Goal: Browse casually: Explore the website without a specific task or goal

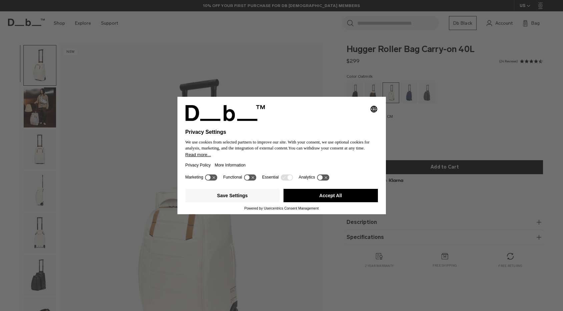
click at [325, 196] on button "Accept All" at bounding box center [330, 195] width 94 height 13
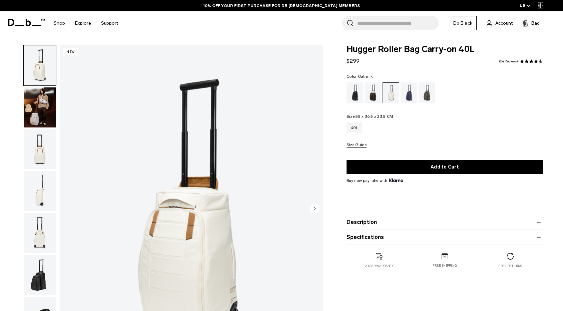
click at [43, 195] on img "button" at bounding box center [40, 191] width 32 height 40
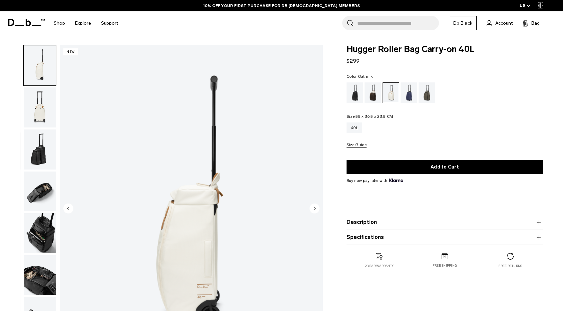
click at [43, 188] on img "button" at bounding box center [40, 191] width 32 height 40
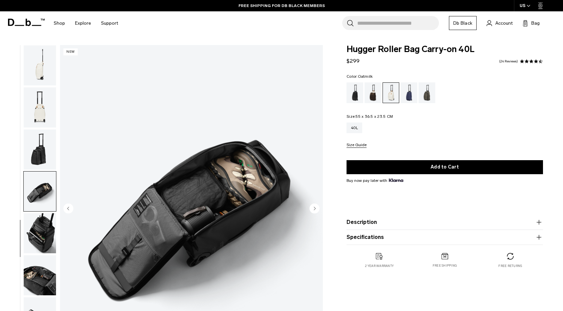
scroll to position [132, 0]
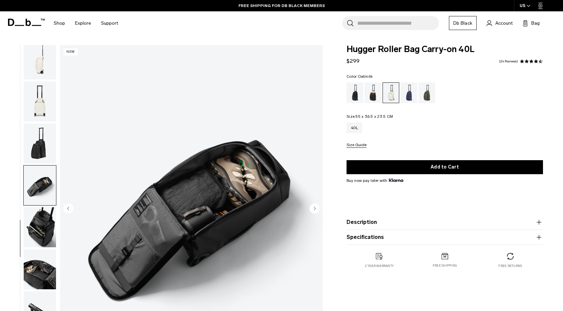
click at [39, 138] on img "button" at bounding box center [40, 143] width 32 height 40
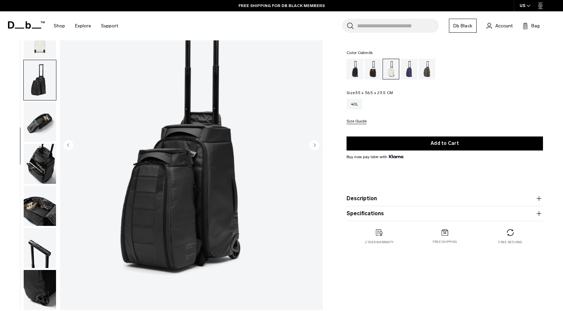
scroll to position [0, 0]
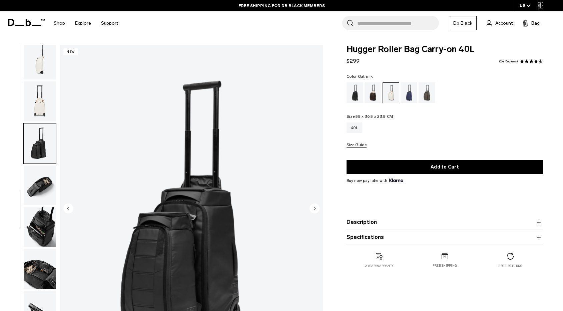
click at [39, 81] on button "button" at bounding box center [39, 101] width 33 height 41
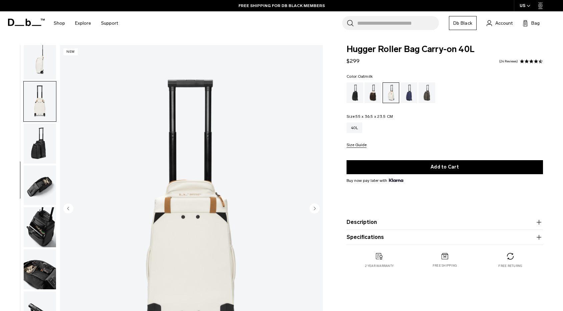
click at [39, 93] on img "button" at bounding box center [40, 101] width 32 height 40
click at [37, 63] on img "button" at bounding box center [40, 59] width 32 height 40
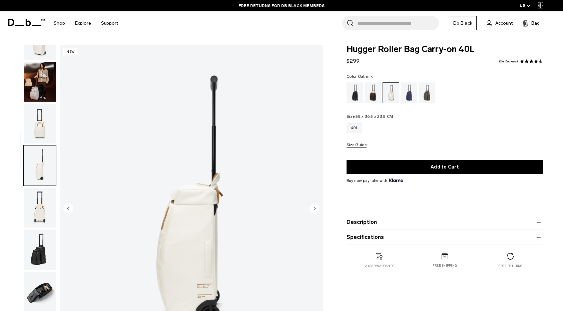
click at [43, 123] on img "button" at bounding box center [40, 124] width 32 height 40
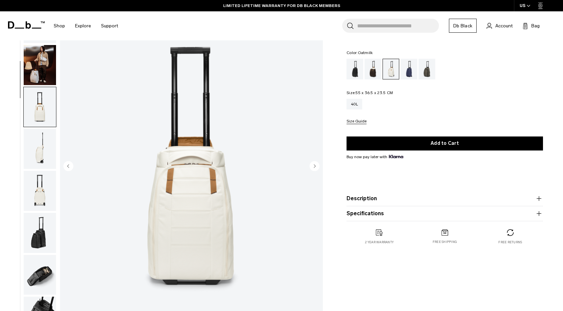
click at [40, 146] on img "button" at bounding box center [40, 149] width 32 height 40
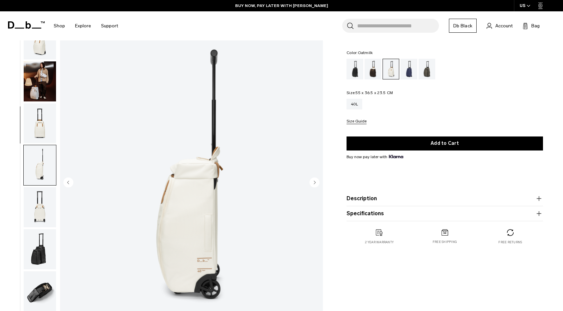
click at [42, 69] on img "button" at bounding box center [40, 81] width 32 height 40
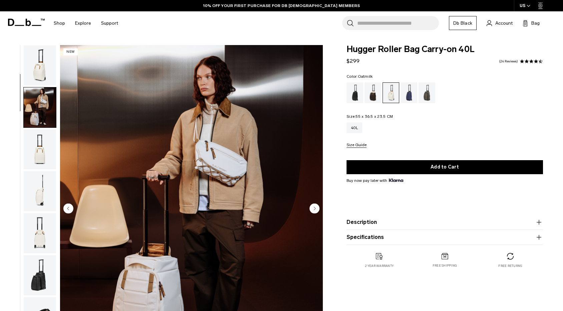
click at [41, 59] on img "button" at bounding box center [40, 65] width 32 height 40
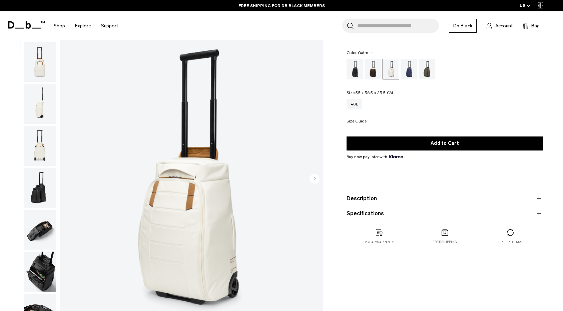
scroll to position [58, 0]
click at [38, 146] on img "button" at bounding box center [40, 145] width 32 height 40
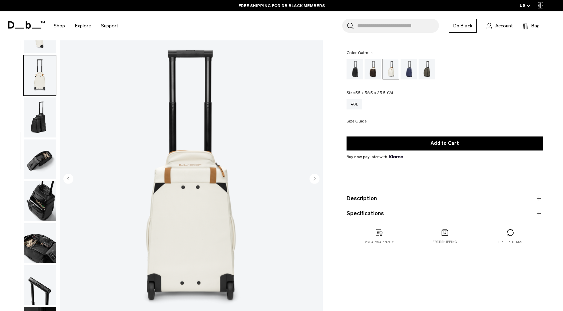
scroll to position [132, 0]
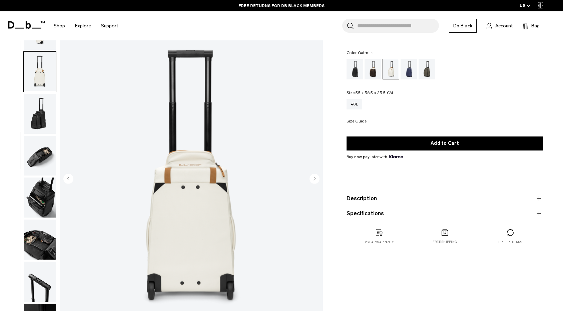
click at [43, 166] on img "button" at bounding box center [40, 156] width 32 height 40
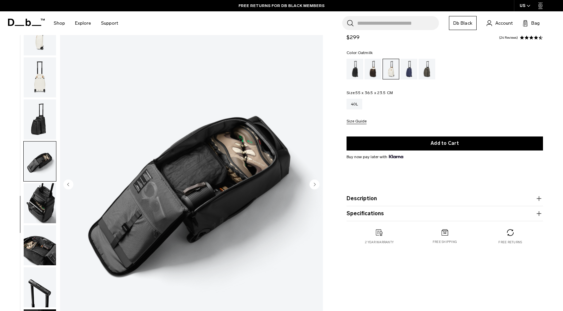
scroll to position [25, 0]
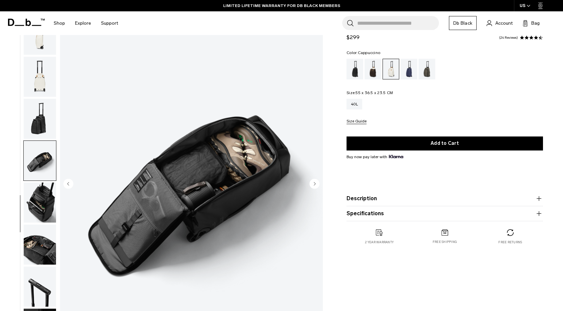
click at [374, 77] on div "Cappuccino" at bounding box center [373, 69] width 17 height 21
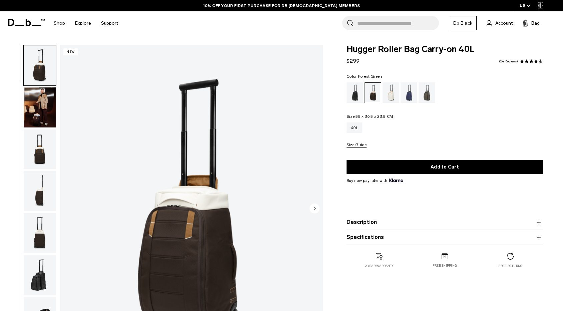
click at [426, 86] on div "Forest Green" at bounding box center [427, 92] width 17 height 21
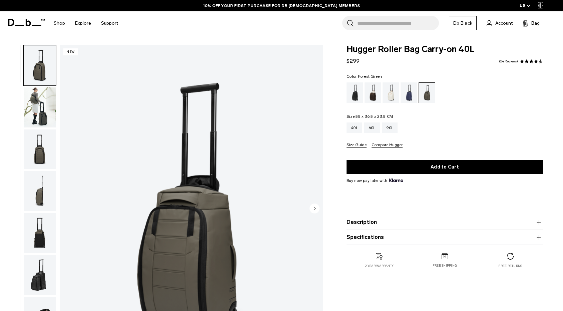
click at [40, 107] on img "button" at bounding box center [40, 107] width 32 height 40
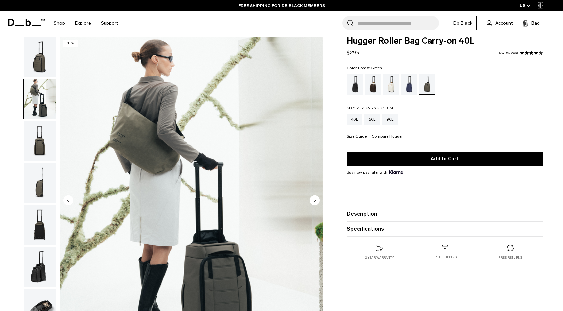
click at [17, 27] on span at bounding box center [26, 22] width 37 height 25
click at [17, 24] on icon at bounding box center [26, 22] width 37 height 7
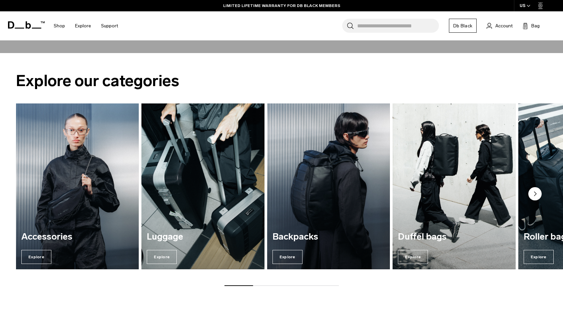
scroll to position [810, 0]
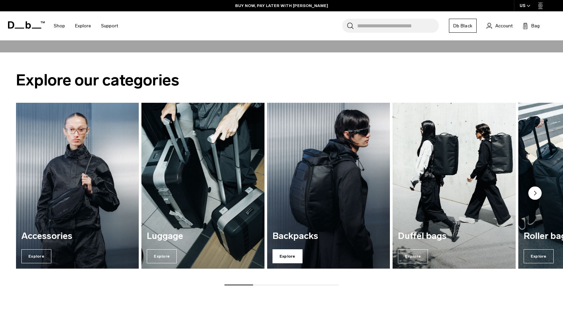
click at [289, 256] on span "Explore" at bounding box center [287, 256] width 30 height 14
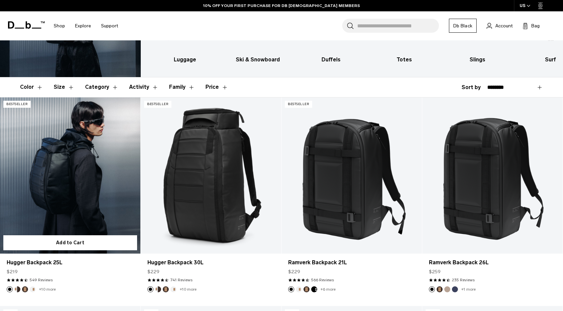
scroll to position [86, 0]
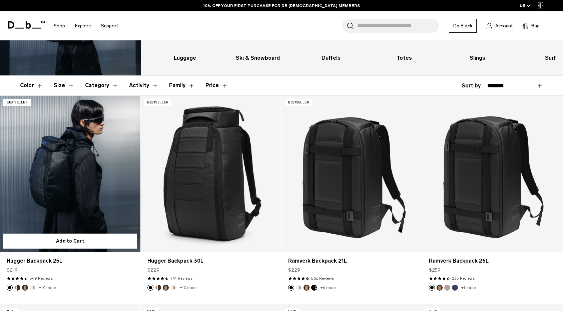
click at [90, 182] on link "Hugger Backpack 25L" at bounding box center [70, 174] width 140 height 156
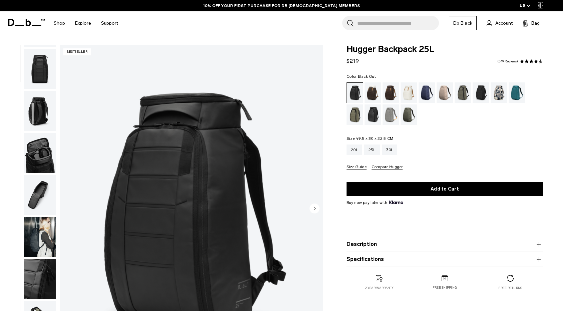
click at [41, 158] on img "button" at bounding box center [40, 153] width 32 height 40
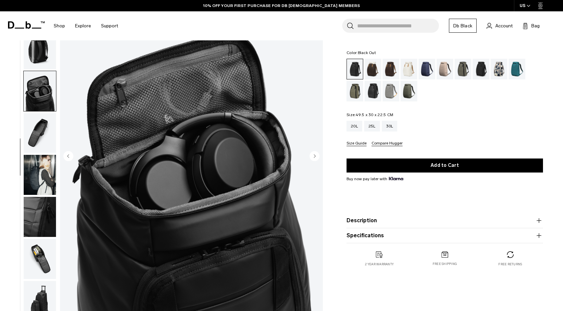
scroll to position [53, 0]
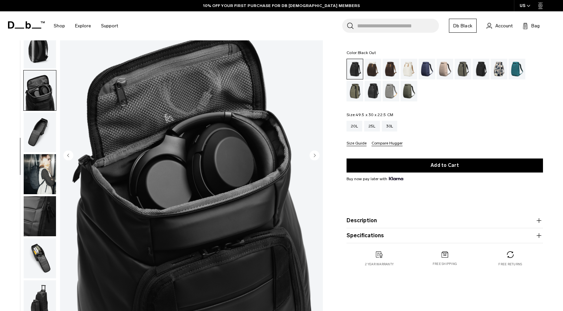
click at [41, 170] on img "button" at bounding box center [40, 174] width 32 height 40
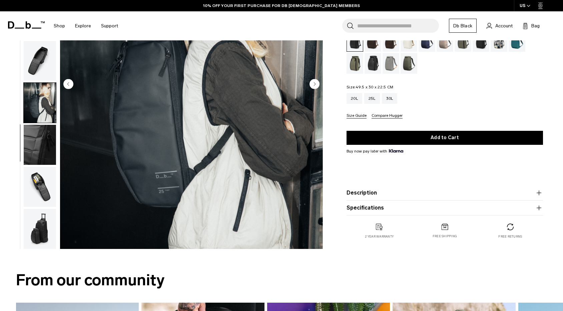
scroll to position [125, 0]
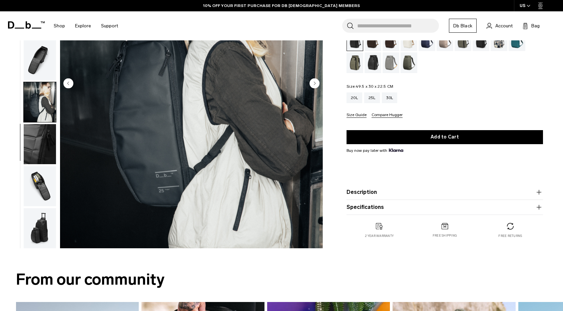
click at [41, 179] on img "button" at bounding box center [40, 186] width 32 height 40
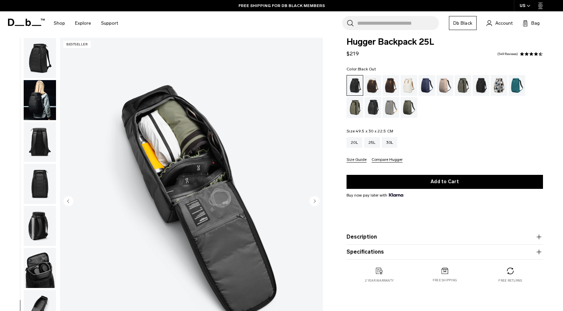
scroll to position [9, 0]
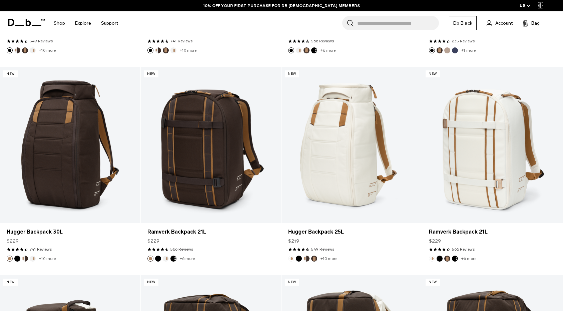
scroll to position [323, 0]
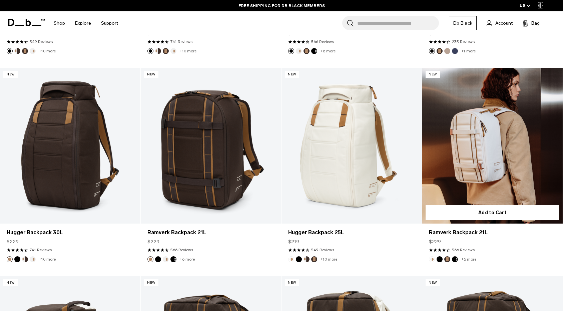
click at [437, 258] on button "Black Out" at bounding box center [440, 259] width 6 height 6
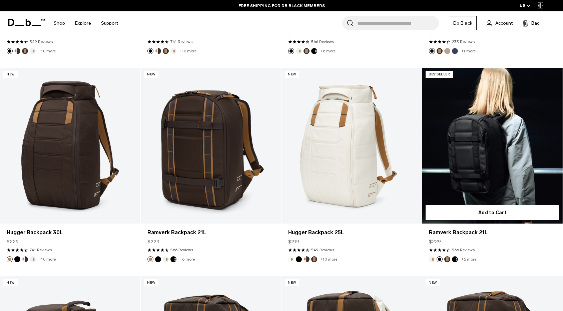
click at [448, 259] on button "Espresso" at bounding box center [447, 259] width 6 height 6
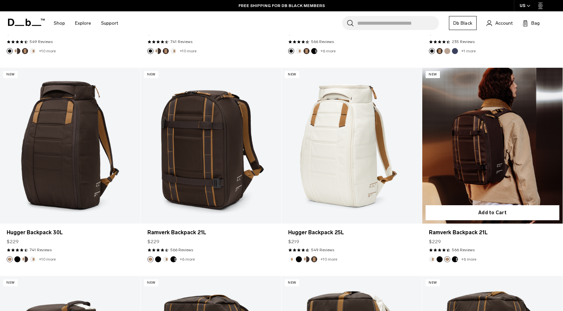
click at [457, 258] on button "Charcoal Grey" at bounding box center [455, 259] width 6 height 6
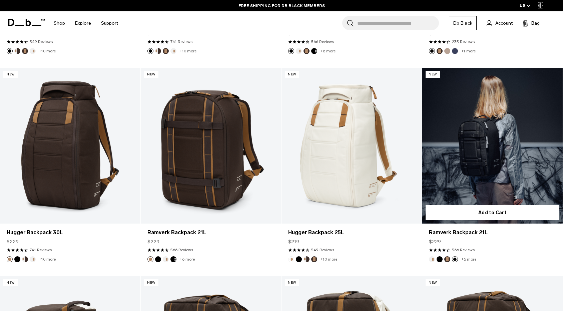
click at [433, 257] on button "Oatmilk" at bounding box center [432, 259] width 6 height 6
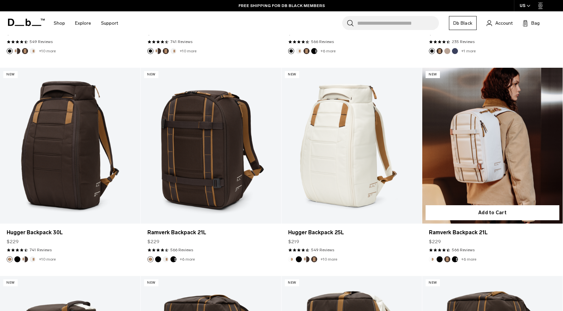
click at [467, 162] on link "Ramverk Backpack 21L Oatmilk" at bounding box center [492, 146] width 140 height 156
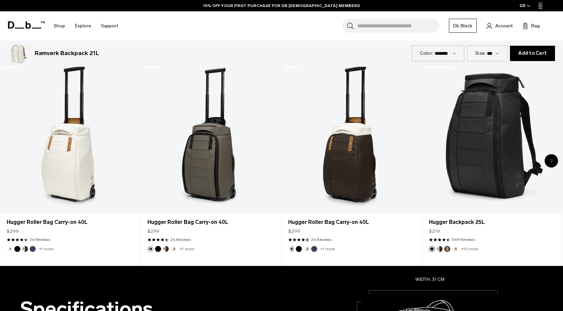
scroll to position [32, 0]
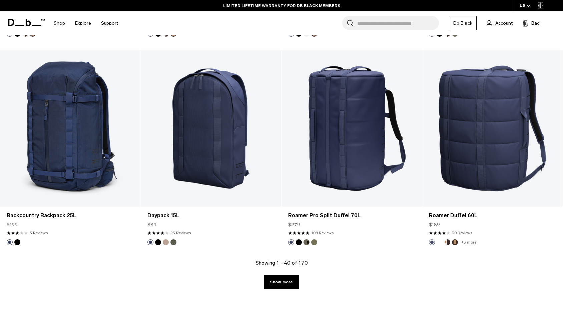
scroll to position [2003, 0]
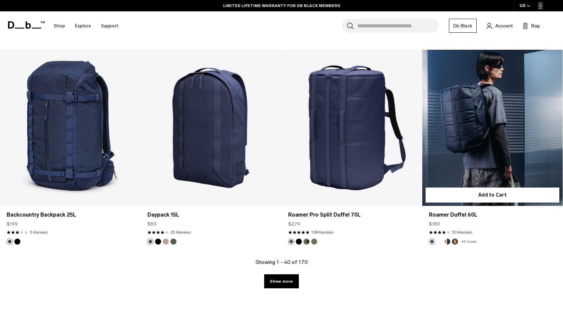
click at [471, 152] on link "Roamer Duffel 60L" at bounding box center [492, 128] width 140 height 156
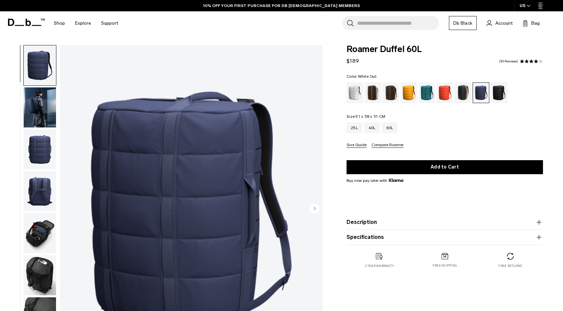
click at [358, 91] on div "White Out" at bounding box center [355, 92] width 17 height 21
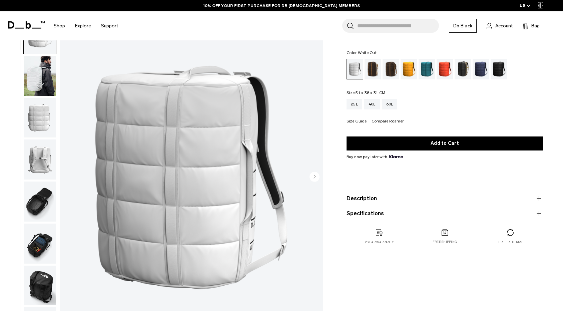
scroll to position [29, 0]
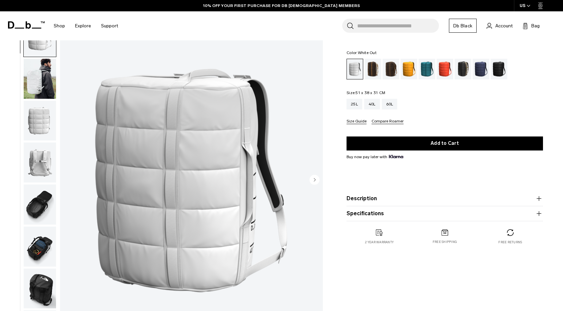
click at [48, 80] on img "button" at bounding box center [40, 79] width 32 height 40
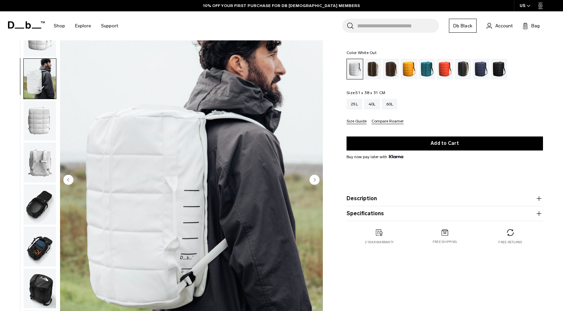
scroll to position [6, 0]
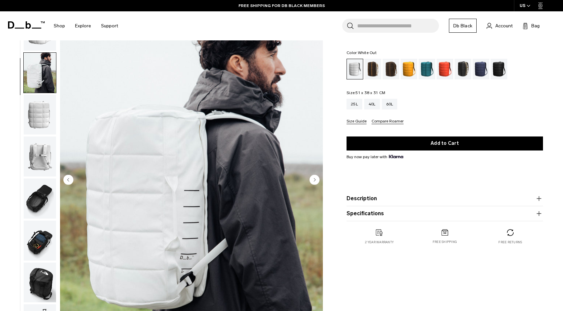
click at [39, 106] on img "button" at bounding box center [40, 115] width 32 height 40
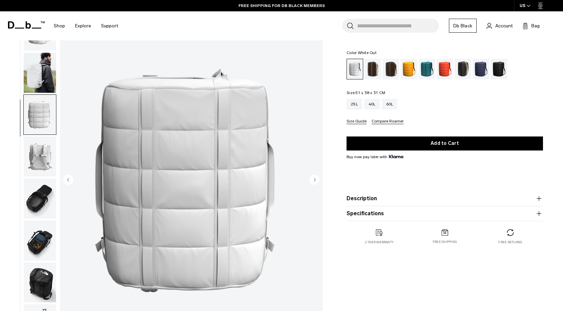
click at [39, 153] on img "button" at bounding box center [40, 156] width 32 height 40
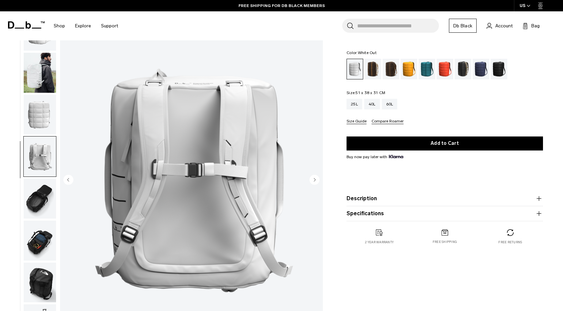
click at [42, 201] on img "button" at bounding box center [40, 198] width 32 height 40
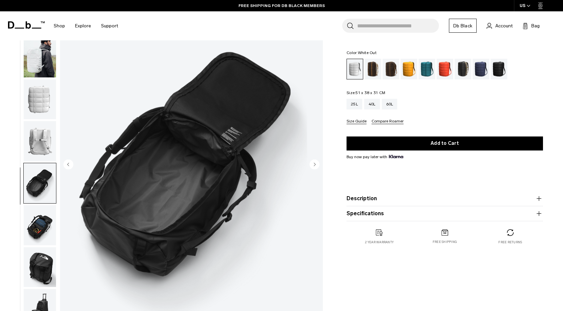
scroll to position [48, 0]
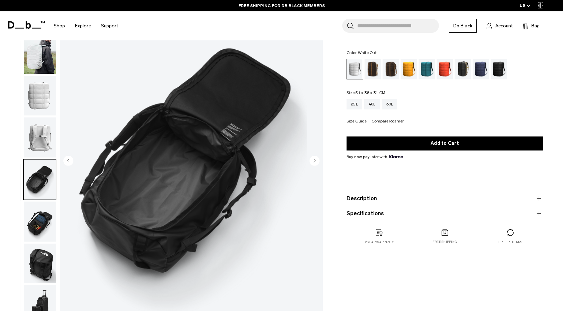
click at [41, 218] on img "button" at bounding box center [40, 221] width 32 height 40
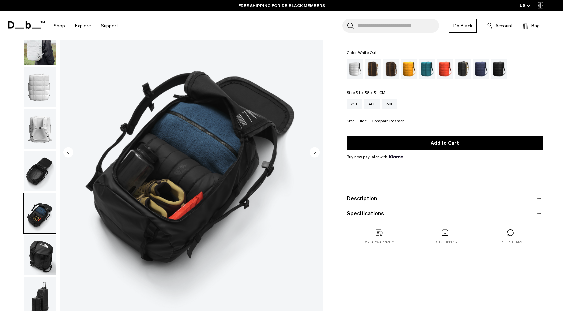
scroll to position [88, 0]
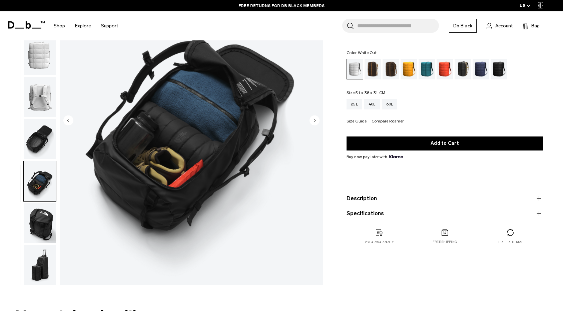
click at [40, 214] on img "button" at bounding box center [40, 223] width 32 height 40
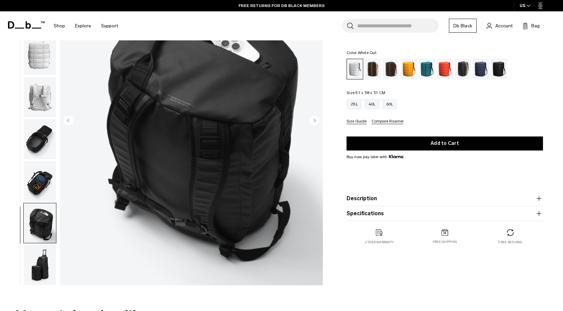
click at [40, 186] on img "button" at bounding box center [40, 181] width 32 height 40
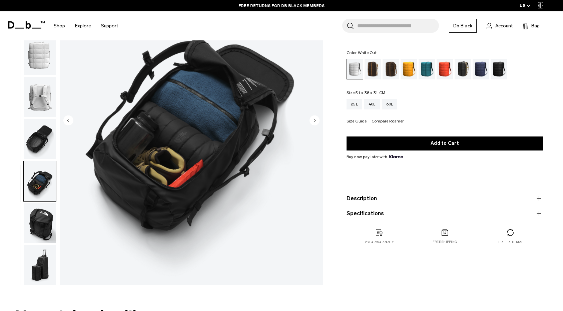
click at [39, 261] on img "button" at bounding box center [40, 265] width 32 height 40
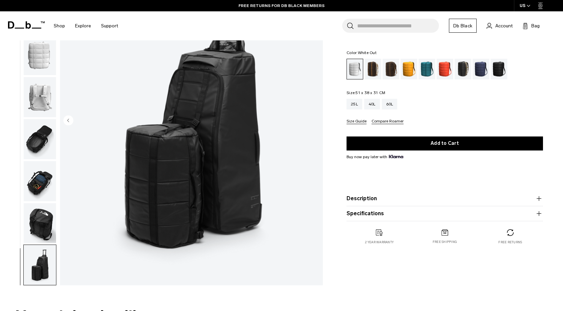
click at [39, 227] on img "button" at bounding box center [40, 223] width 32 height 40
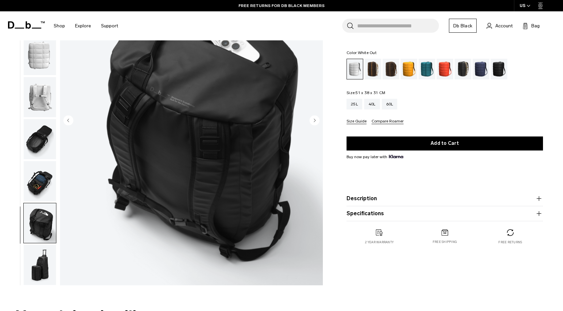
scroll to position [0, 0]
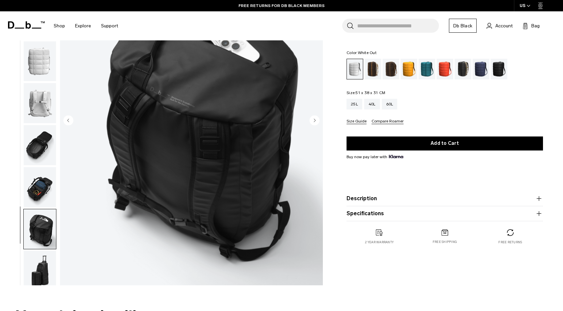
click at [49, 71] on img "button" at bounding box center [40, 61] width 32 height 40
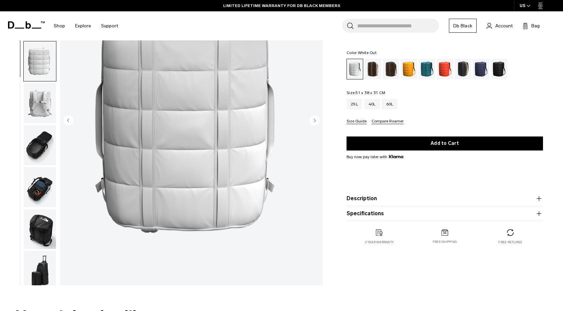
click at [45, 108] on img "button" at bounding box center [40, 103] width 32 height 40
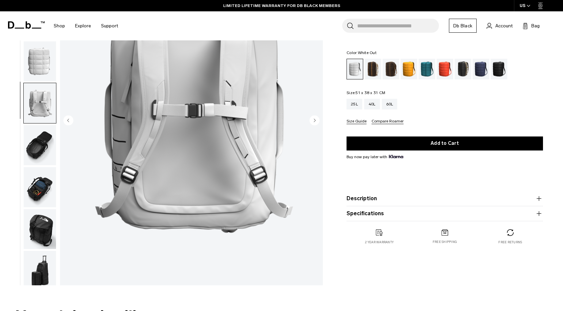
click at [39, 54] on img "button" at bounding box center [40, 61] width 32 height 40
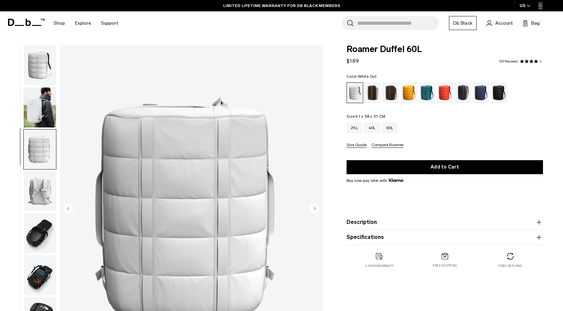
click at [39, 68] on img "button" at bounding box center [40, 65] width 32 height 40
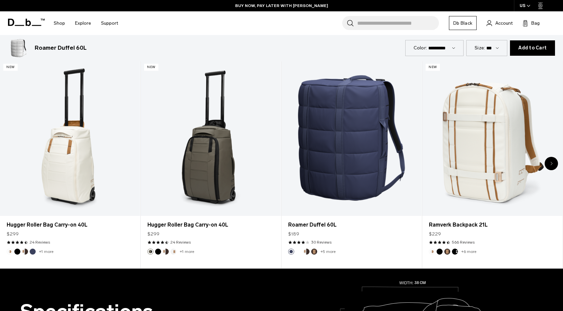
scroll to position [368, 0]
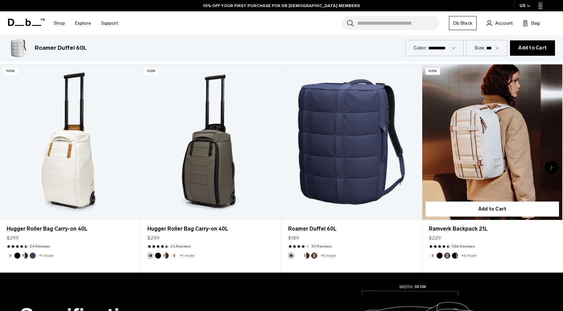
click at [495, 147] on link "Ramverk Backpack 21L" at bounding box center [492, 142] width 140 height 156
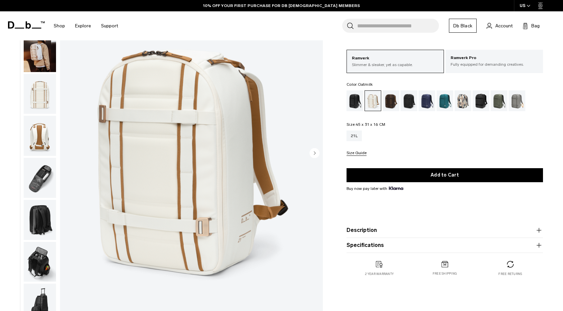
scroll to position [51, 0]
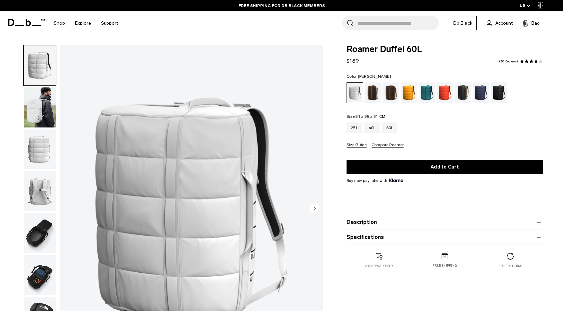
click at [463, 93] on div "Chris Burkard" at bounding box center [463, 92] width 17 height 21
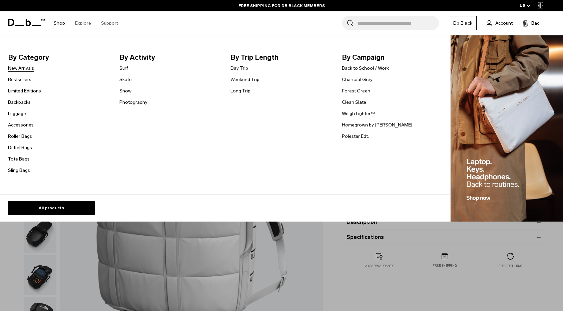
click at [25, 68] on link "New Arrivals" at bounding box center [21, 68] width 26 height 7
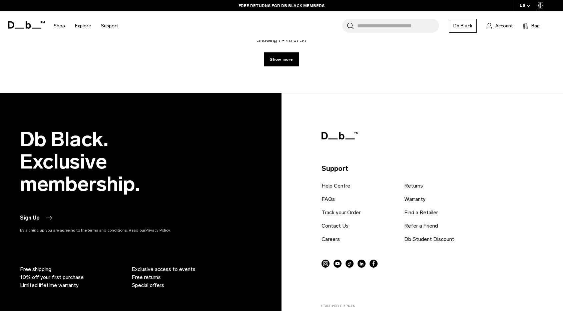
scroll to position [2273, 0]
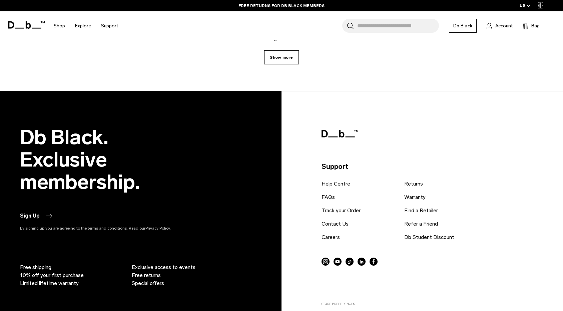
click at [281, 61] on link "Show more" at bounding box center [281, 57] width 34 height 14
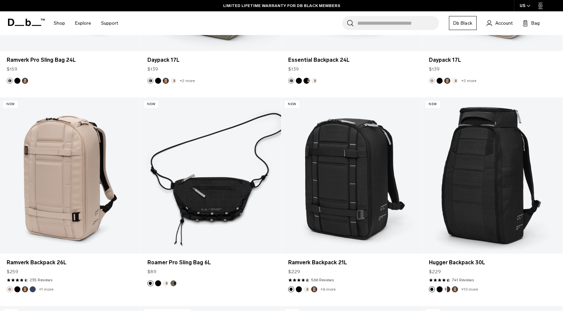
scroll to position [2409, 0]
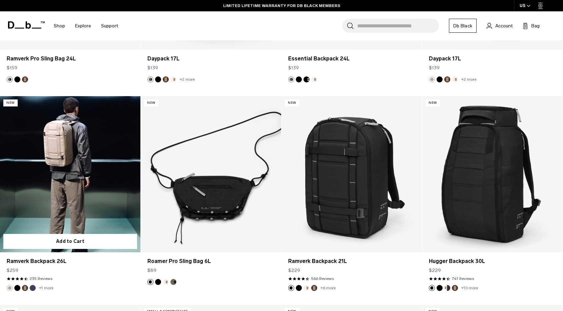
click at [67, 161] on link "Ramverk Backpack 26L" at bounding box center [70, 174] width 140 height 156
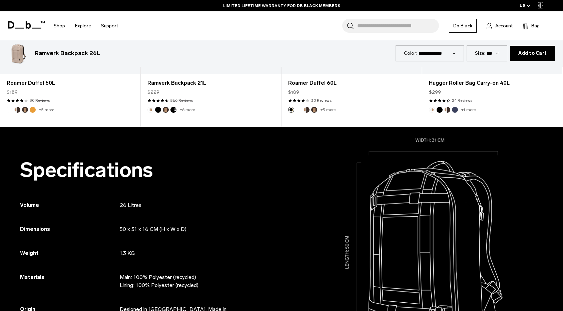
scroll to position [615, 0]
